Goal: Navigation & Orientation: Find specific page/section

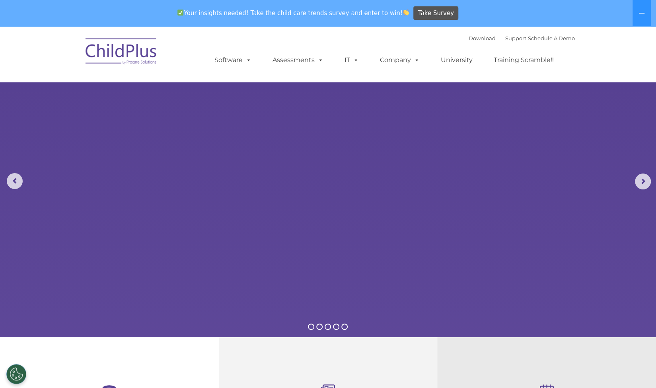
select select "MEDIUM"
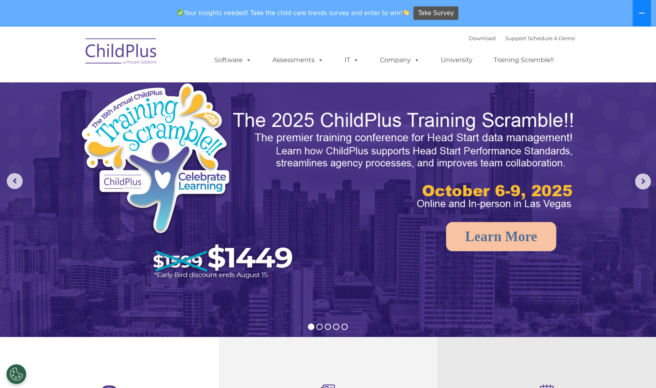
click at [640, 12] on icon at bounding box center [641, 13] width 6 height 6
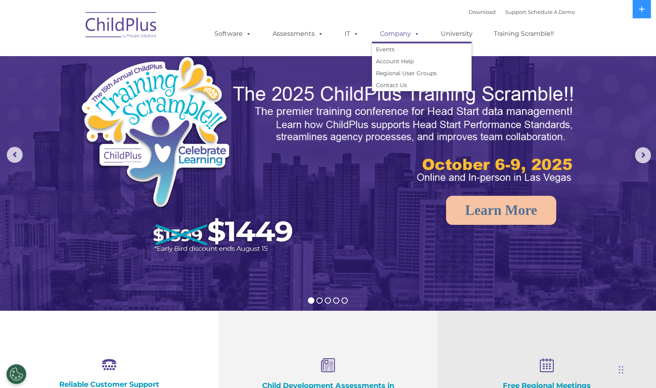
click at [416, 36] on span at bounding box center [415, 34] width 9 height 8
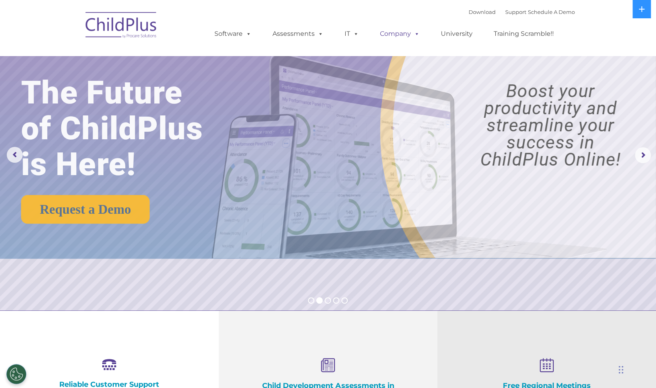
click at [416, 36] on span at bounding box center [415, 34] width 9 height 8
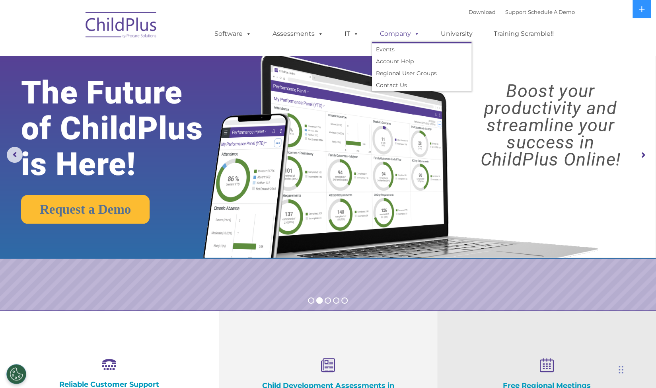
click at [416, 35] on span at bounding box center [415, 34] width 9 height 8
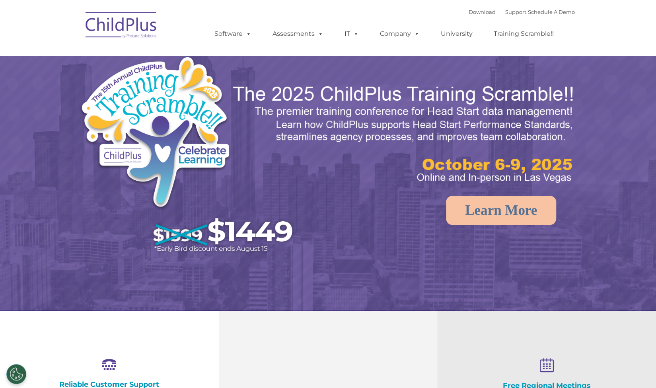
select select "MEDIUM"
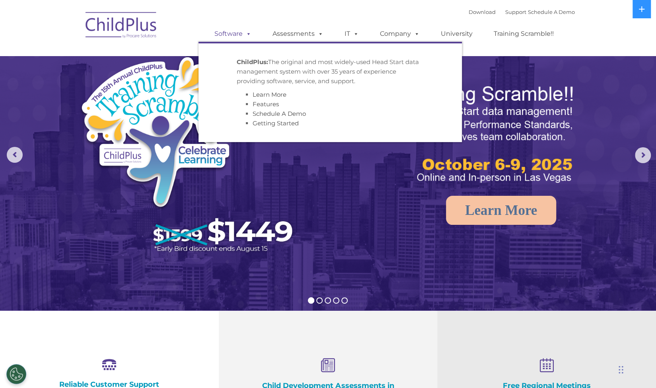
click at [247, 36] on span at bounding box center [247, 34] width 9 height 8
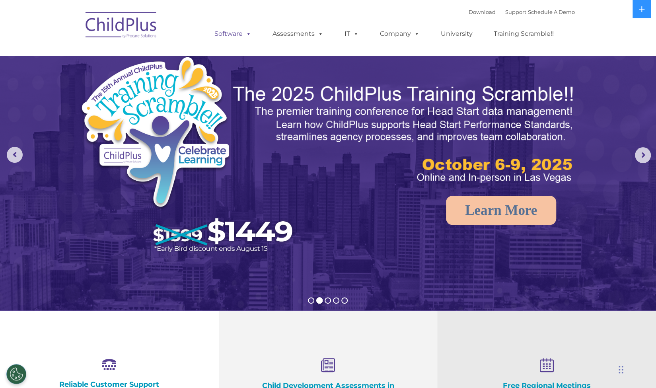
click at [247, 36] on span at bounding box center [247, 34] width 9 height 8
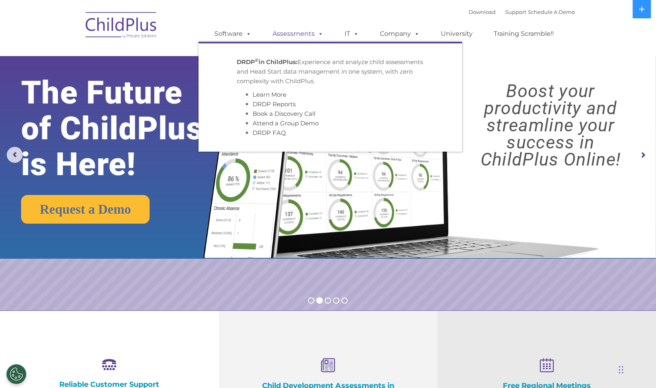
click at [318, 32] on span at bounding box center [319, 34] width 9 height 8
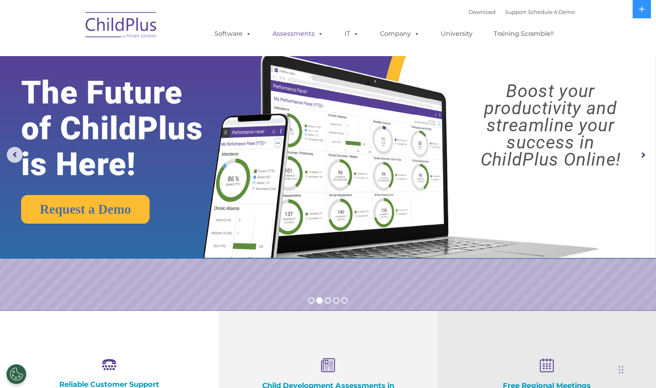
click at [318, 32] on span at bounding box center [319, 34] width 9 height 8
click at [581, 54] on nav "Download Support | Schedule A Demo  MENU MENU Software ChildPlus: The original…" at bounding box center [328, 28] width 656 height 56
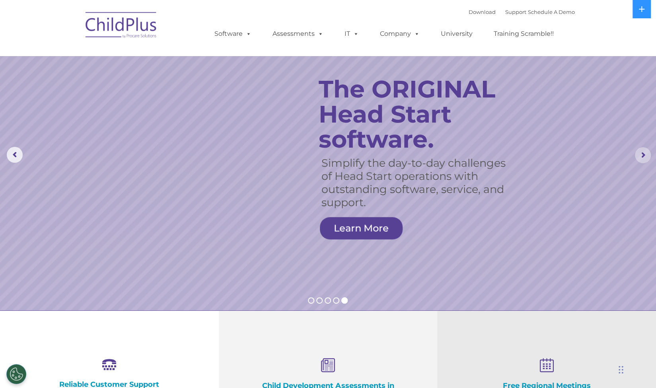
click at [645, 155] on rs-arrow at bounding box center [643, 155] width 16 height 16
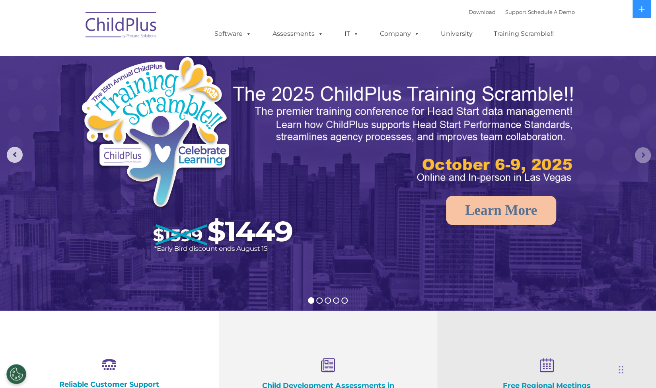
click at [645, 154] on rs-arrow at bounding box center [643, 155] width 16 height 16
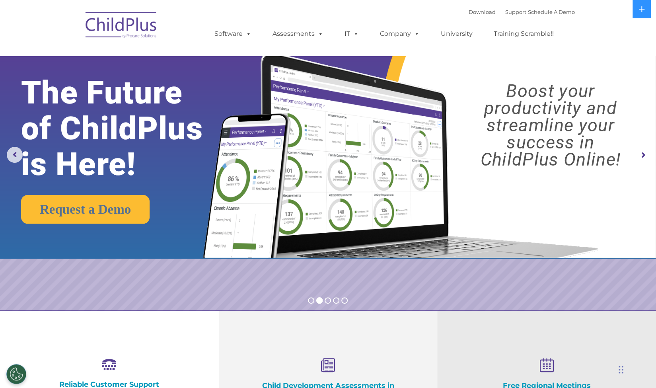
click at [645, 154] on rs-arrow at bounding box center [643, 155] width 16 height 16
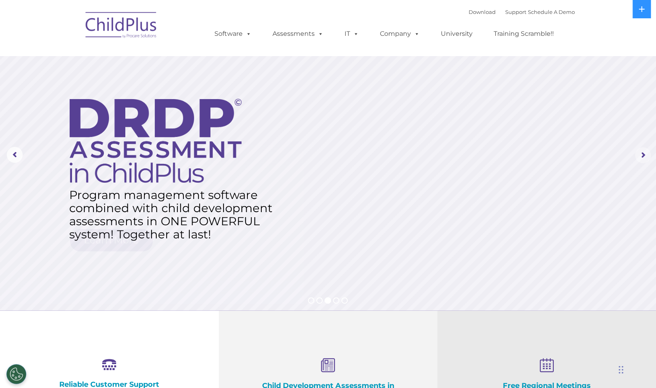
click at [645, 154] on rs-arrow at bounding box center [643, 155] width 16 height 16
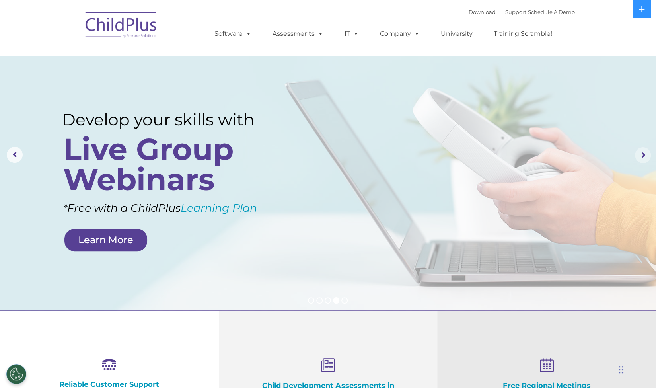
click at [643, 156] on rs-arrow at bounding box center [643, 155] width 16 height 16
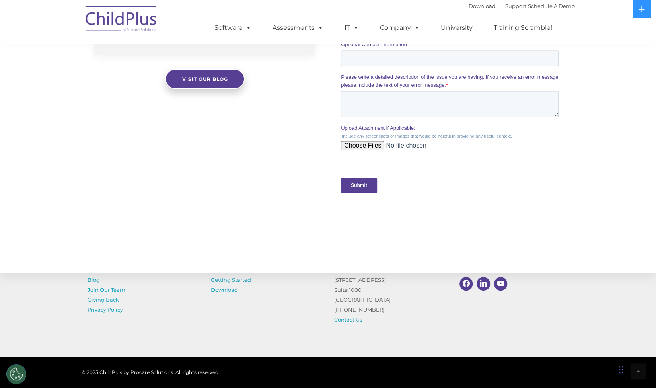
scroll to position [724, 0]
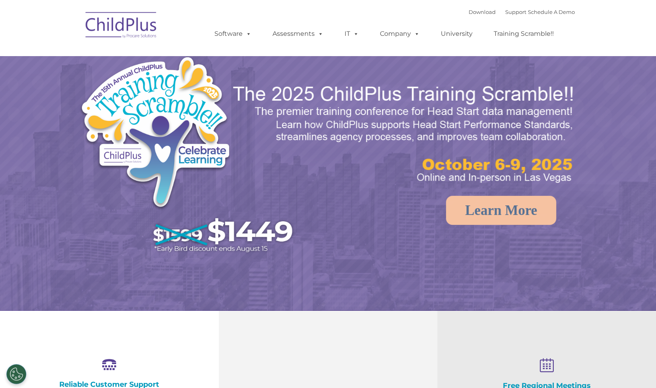
select select "MEDIUM"
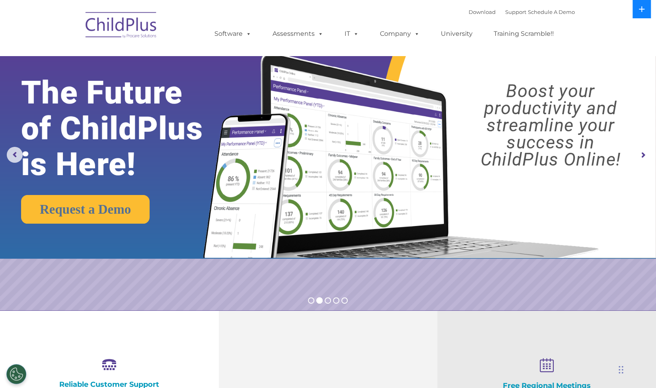
click at [641, 12] on icon at bounding box center [642, 9] width 6 height 6
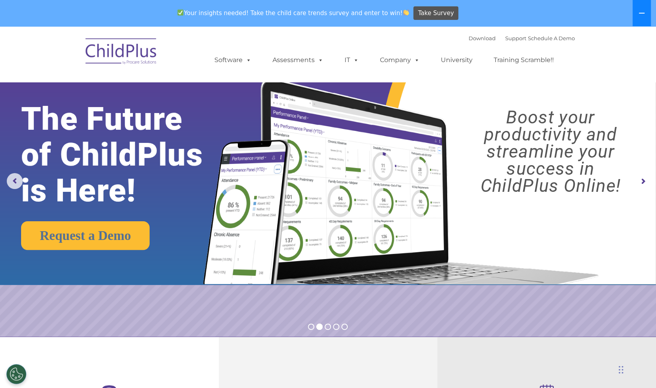
click at [641, 12] on icon at bounding box center [641, 13] width 6 height 6
